Goal: Use online tool/utility: Utilize a website feature to perform a specific function

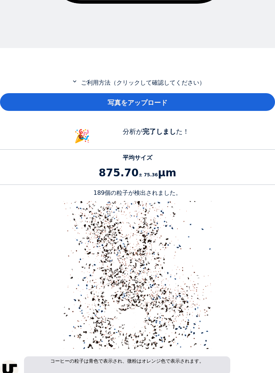
scroll to position [515, 0]
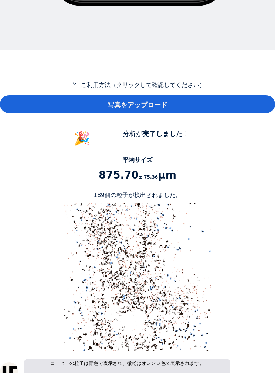
click at [257, 107] on div "写真をアップロード" at bounding box center [137, 105] width 275 height 18
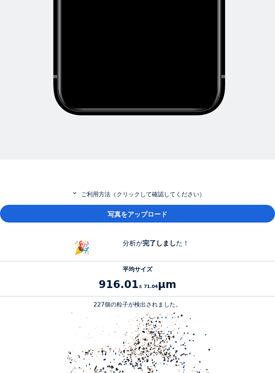
scroll to position [406, 0]
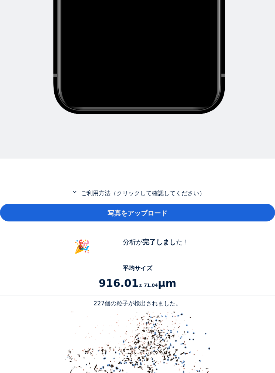
click at [101, 206] on div "写真をアップロード" at bounding box center [137, 213] width 275 height 18
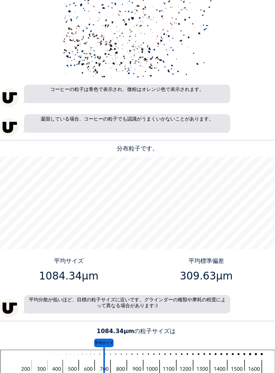
scroll to position [788, 0]
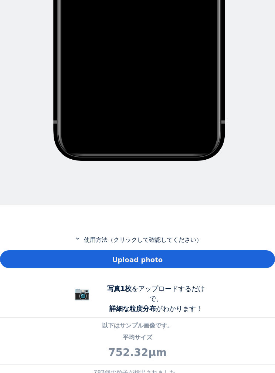
scroll to position [361, 0]
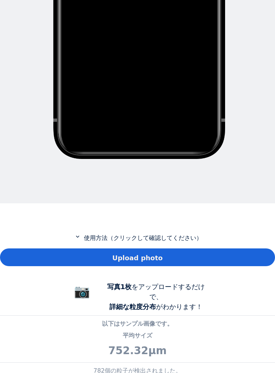
click at [128, 254] on span "Upload photo" at bounding box center [138, 258] width 50 height 10
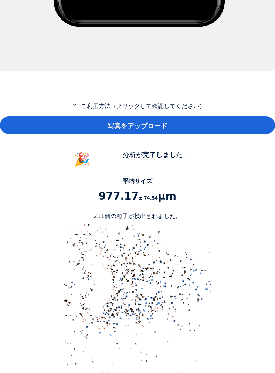
scroll to position [470, 0]
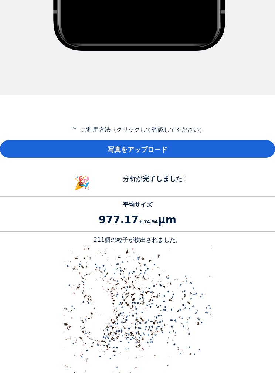
click at [103, 146] on div "写真をアップロード" at bounding box center [137, 149] width 275 height 18
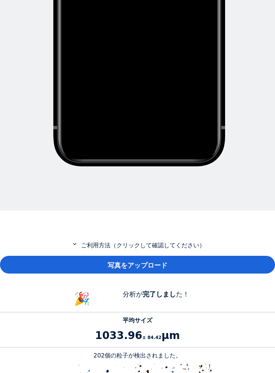
scroll to position [350, 0]
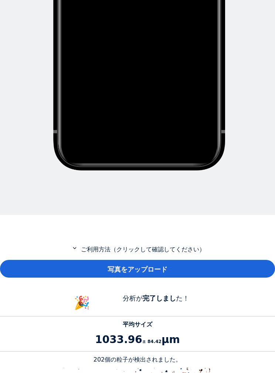
click at [137, 266] on font "写真をアップロード" at bounding box center [138, 270] width 60 height 8
click at [115, 266] on font "写真をアップロード" at bounding box center [138, 270] width 60 height 8
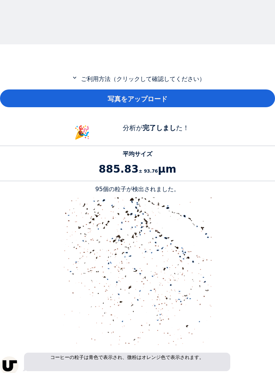
scroll to position [485, 0]
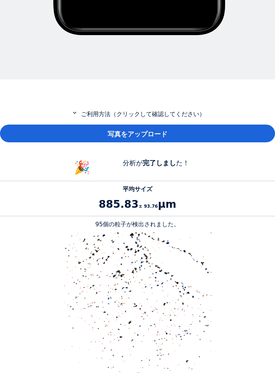
click at [69, 130] on div "写真をアップロード" at bounding box center [137, 134] width 275 height 18
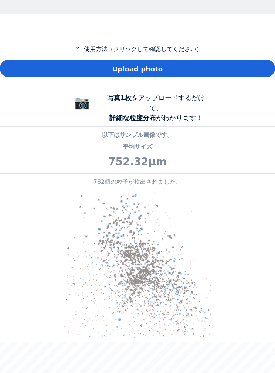
scroll to position [549, 0]
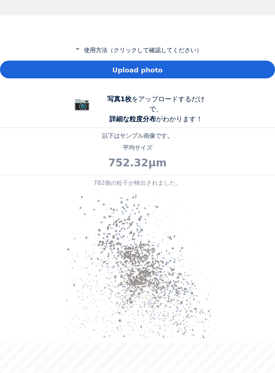
click at [251, 64] on div "Upload photo" at bounding box center [137, 70] width 275 height 18
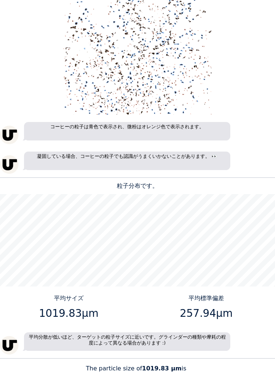
scroll to position [764, 0]
